Goal: Transaction & Acquisition: Purchase product/service

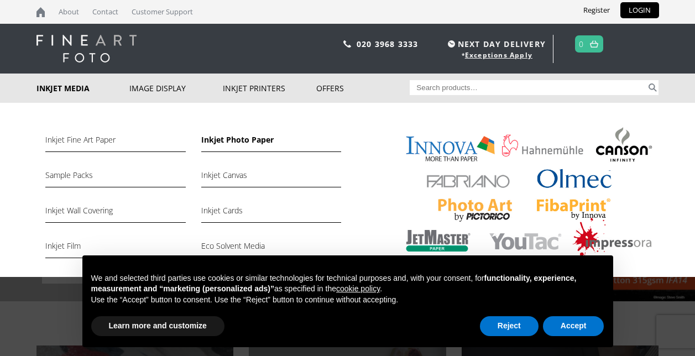
click at [258, 140] on link "Inkjet Photo Paper" at bounding box center [271, 142] width 140 height 19
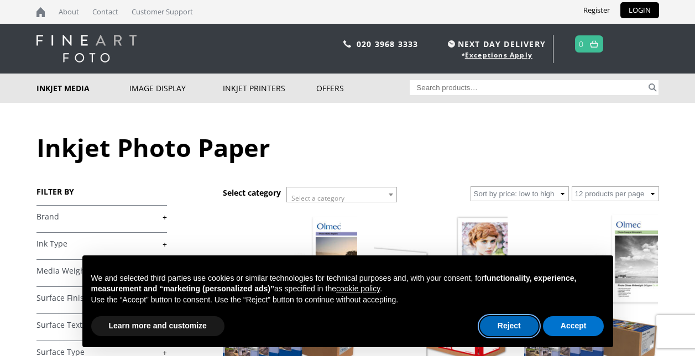
click at [499, 326] on button "Reject" at bounding box center [509, 326] width 59 height 20
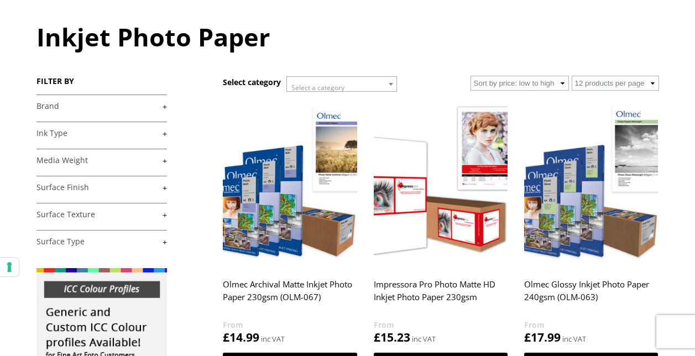
scroll to position [166, 0]
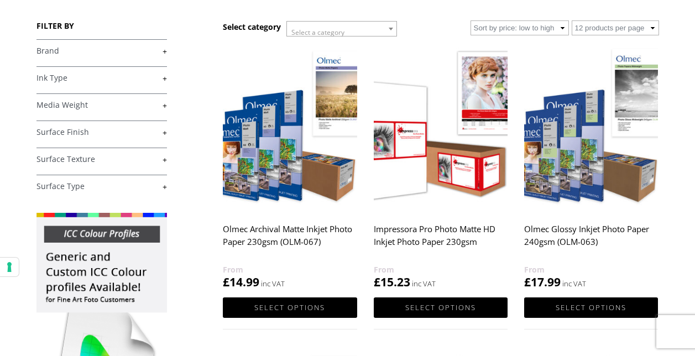
click at [144, 107] on link "+" at bounding box center [101, 105] width 131 height 11
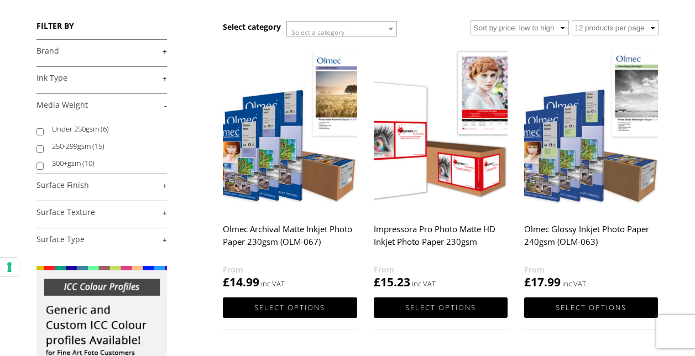
click at [37, 131] on input "Under 250gsm (6)" at bounding box center [39, 131] width 7 height 7
checkbox input "true"
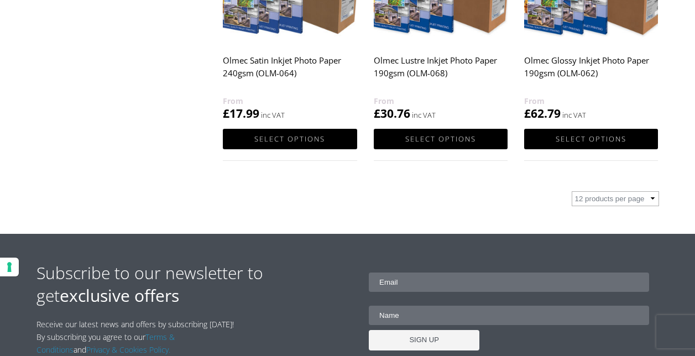
scroll to position [664, 0]
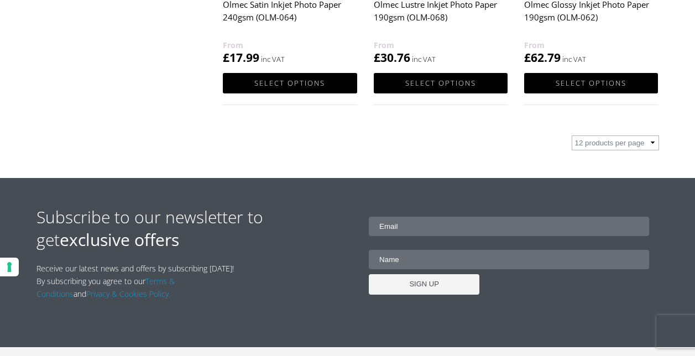
click at [653, 143] on select "12 products per page 36 products per page 72 products per page" at bounding box center [615, 142] width 87 height 15
select select "36"
click at [572, 135] on select "12 products per page 36 products per page 72 products per page" at bounding box center [615, 142] width 87 height 15
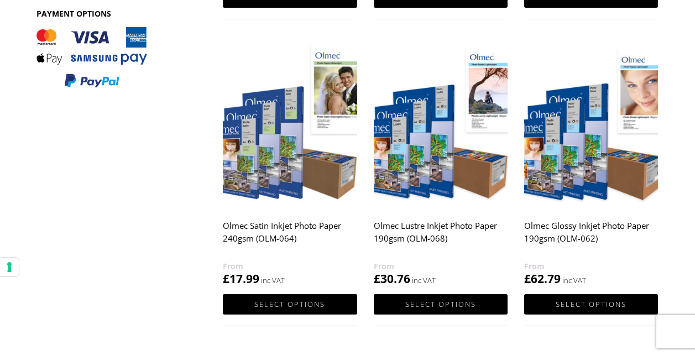
scroll to position [498, 0]
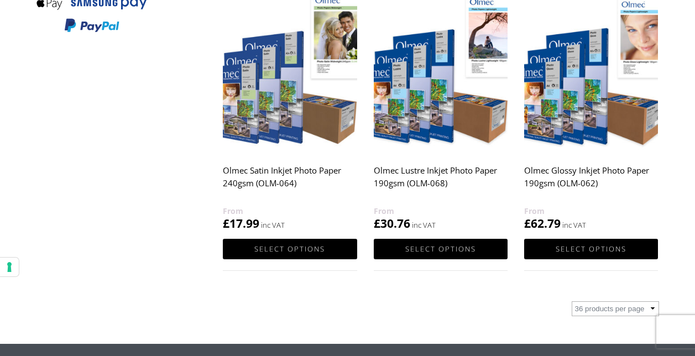
click at [272, 170] on h2 "Olmec Satin Inkjet Photo Paper 240gsm (OLM-064)" at bounding box center [290, 182] width 134 height 44
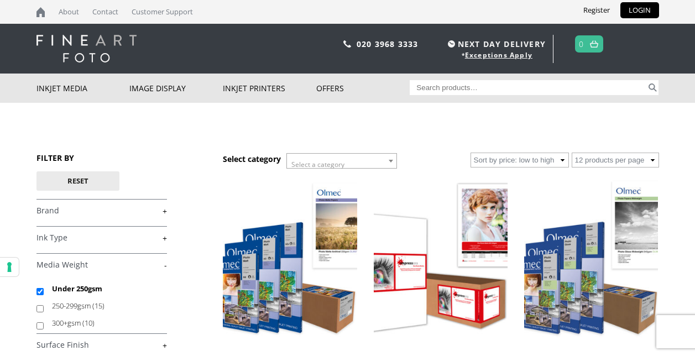
select select "12"
